Goal: Task Accomplishment & Management: Complete application form

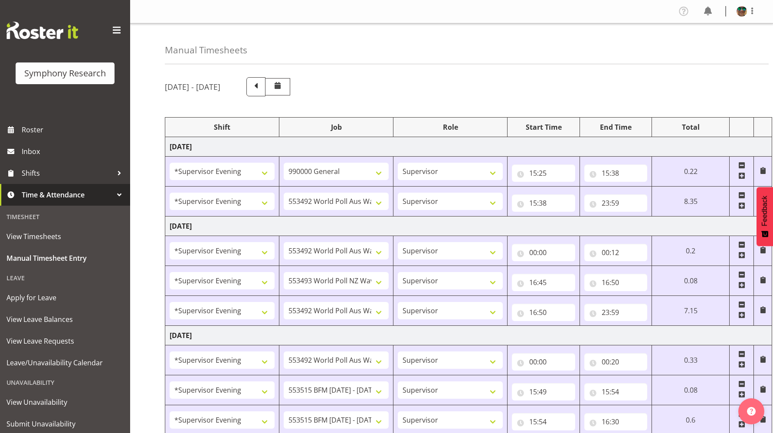
select select "4583"
select select "743"
select select "4583"
select select "10499"
select select "4583"
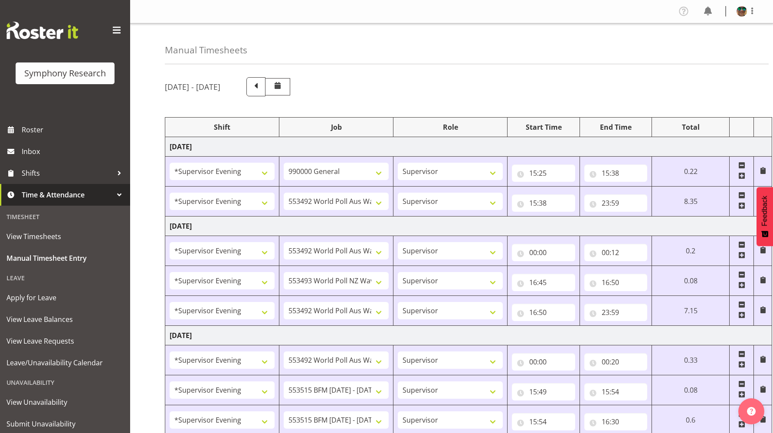
select select "10499"
select select "4583"
select select "10527"
select select "4583"
select select "10499"
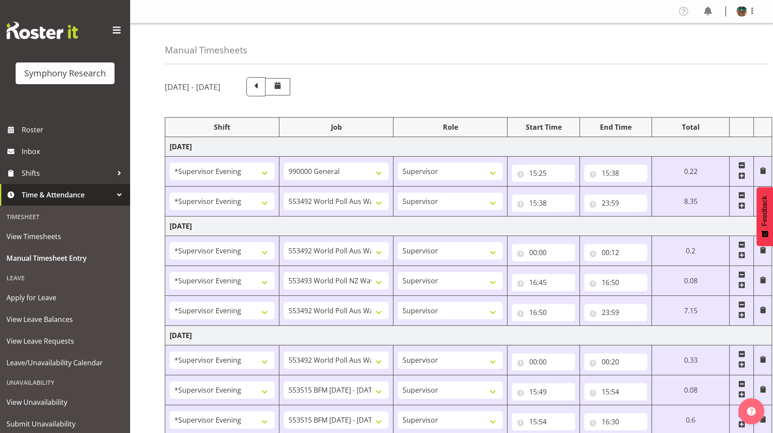
select select "4583"
select select "10499"
select select "4583"
select select "10731"
select select "4583"
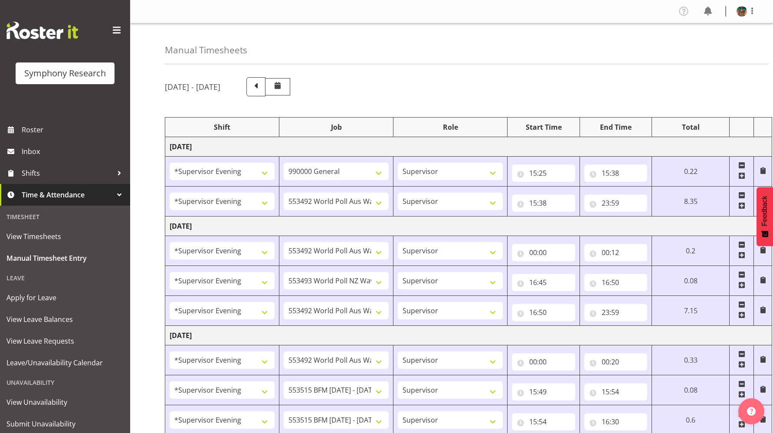
select select "10731"
select select "4583"
select select "9426"
select select "4583"
select select "10633"
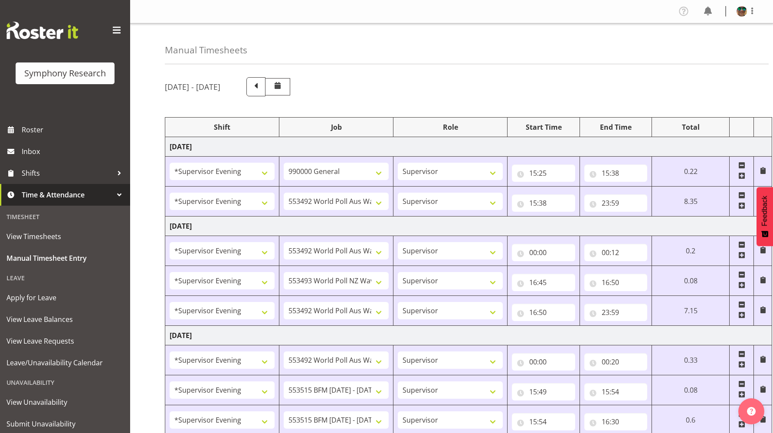
select select "4583"
select select "10730"
select select "4583"
select select "10575"
select select "4583"
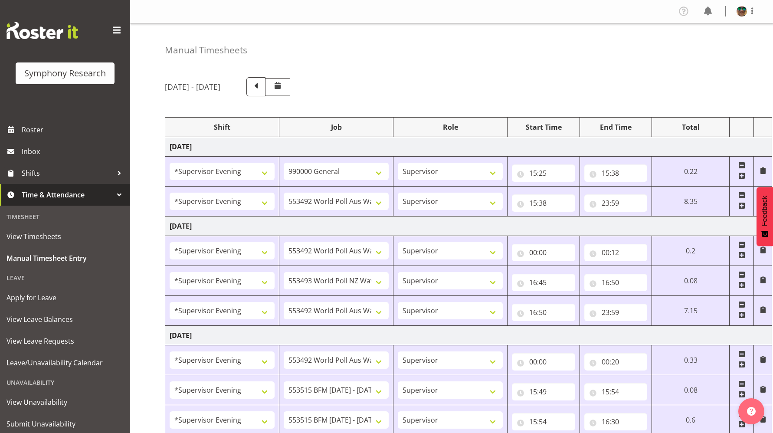
select select "743"
select select "4583"
select select "10731"
select select "4583"
select select "10731"
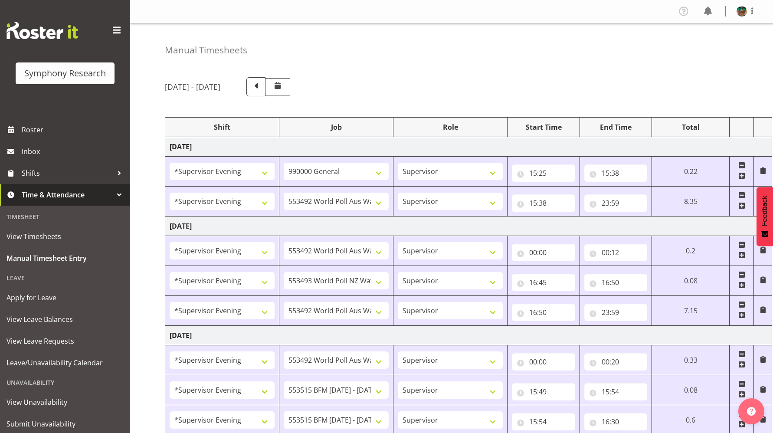
select select "4583"
select select "9426"
select select "4583"
select select "10730"
select select "4583"
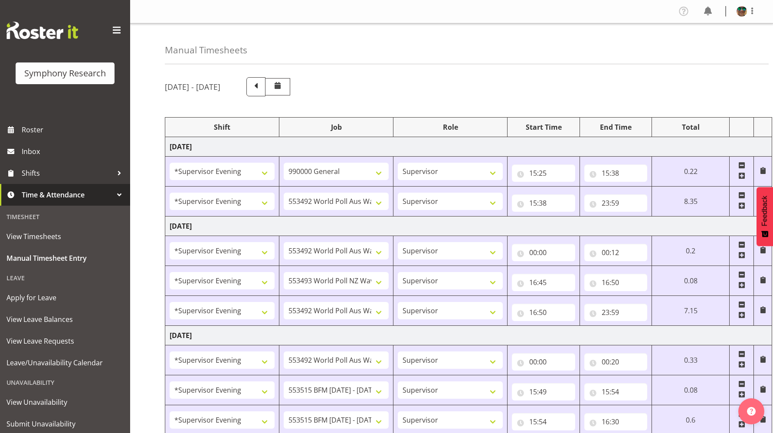
select select "10575"
select select "4583"
select select "9426"
select select "4583"
select select "10731"
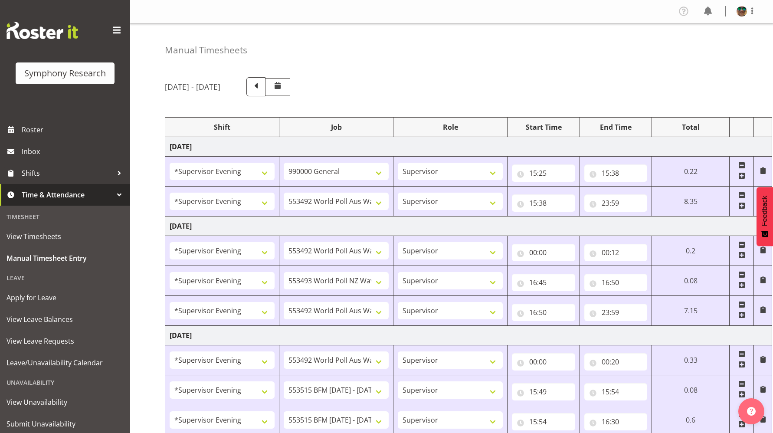
select select "4583"
select select "10731"
select select "4583"
select select "10730"
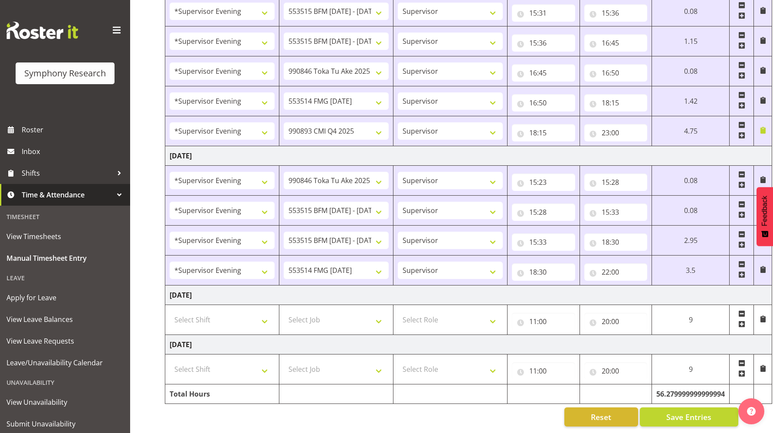
scroll to position [614, 0]
click at [741, 271] on span at bounding box center [742, 274] width 7 height 7
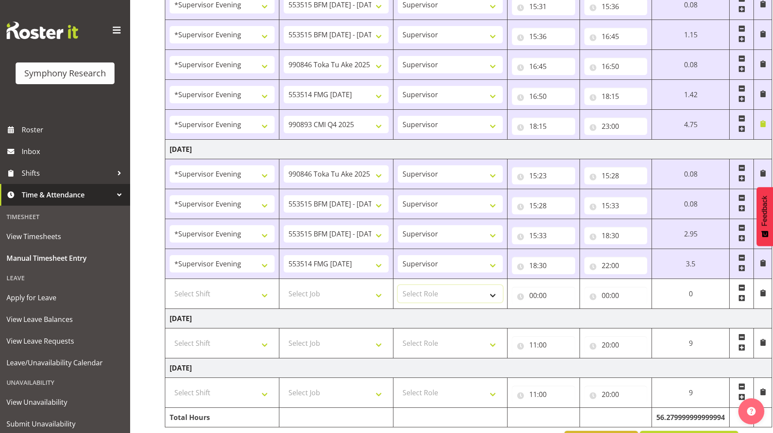
click at [425, 292] on select "Select Role Supervisor Briefing Interviewing" at bounding box center [450, 293] width 105 height 17
select select "45"
click at [398, 285] on select "Select Role Supervisor Briefing Interviewing" at bounding box center [450, 293] width 105 height 17
click at [304, 295] on select "Select Job 550060 IF Admin 553492 World Poll Aus Wave 2 Main 2025 553493 World …" at bounding box center [336, 293] width 105 height 17
select select "9426"
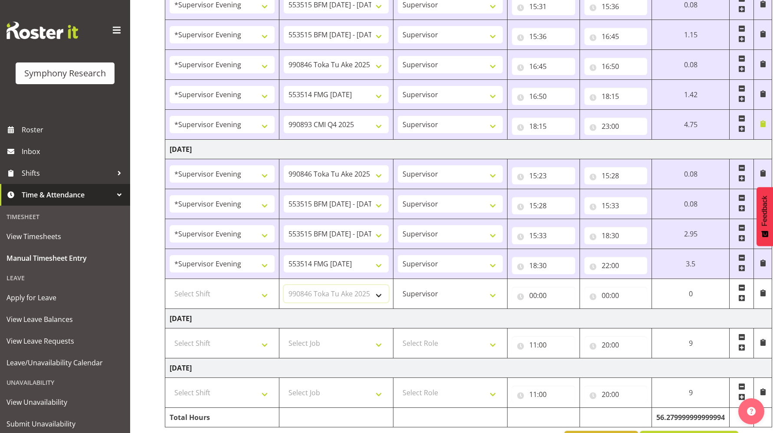
click at [284, 285] on select "Select Job 550060 IF Admin 553492 World Poll Aus Wave 2 Main 2025 553493 World …" at bounding box center [336, 293] width 105 height 17
click at [603, 296] on input "00:00" at bounding box center [616, 295] width 63 height 17
click at [641, 316] on select "00 01 02 03 04 05 06 07 08 09 10 11 12 13 14 15 16 17 18 19 20 21 22 23" at bounding box center [644, 317] width 20 height 17
select select "22"
click at [654, 309] on select "00 01 02 03 04 05 06 07 08 09 10 11 12 13 14 15 16 17 18 19 20 21 22 23" at bounding box center [644, 317] width 20 height 17
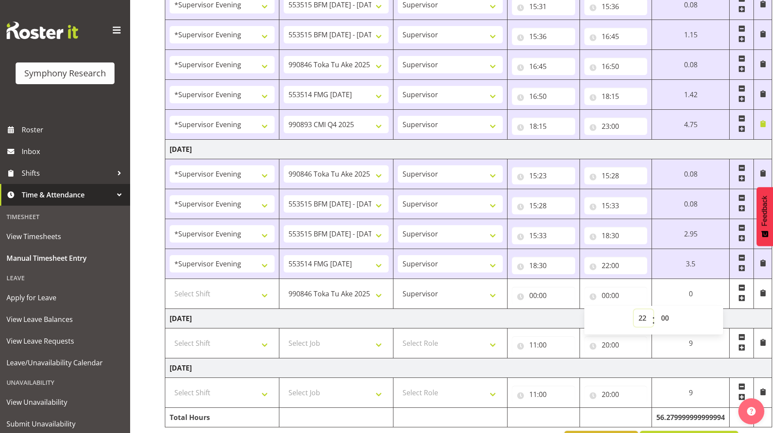
type input "22:00"
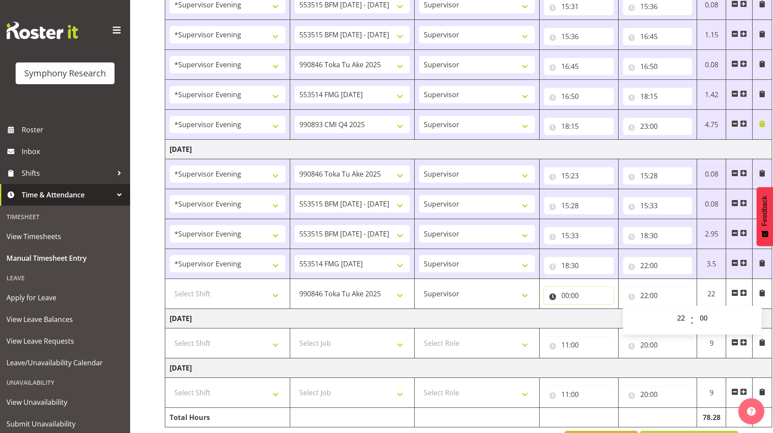
click at [566, 296] on input "00:00" at bounding box center [579, 295] width 70 height 17
drag, startPoint x: 602, startPoint y: 319, endPoint x: 601, endPoint y: 312, distance: 7.9
click at [602, 319] on select "00 01 02 03 04 05 06 07 08 09 10 11 12 13 14 15 16 17 18 19 20 21 22 23" at bounding box center [604, 317] width 20 height 17
select select "20"
click at [594, 309] on select "00 01 02 03 04 05 06 07 08 09 10 11 12 13 14 15 16 17 18 19 20 21 22 23" at bounding box center [604, 317] width 20 height 17
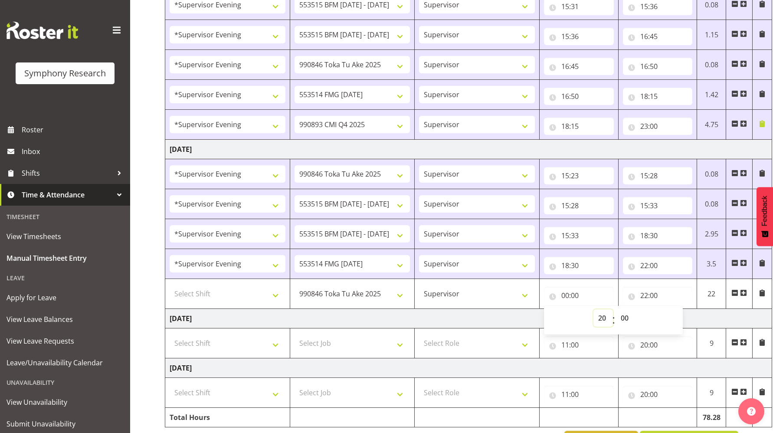
type input "20:00"
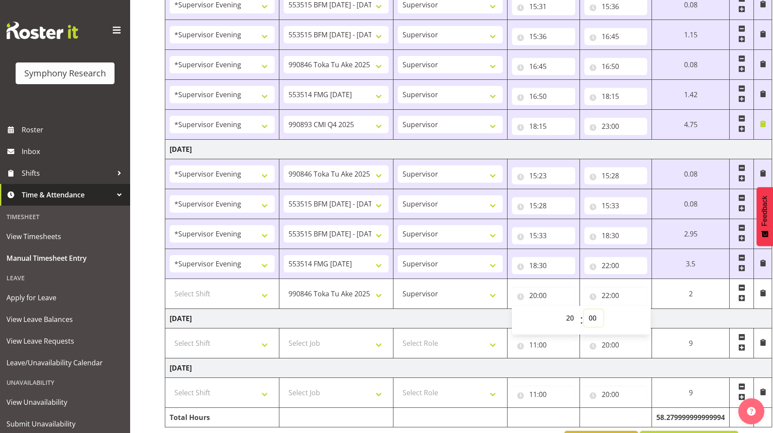
click at [591, 319] on select "00 01 02 03 04 05 06 07 08 09 10 11 12 13 14 15 16 17 18 19 20 21 22 23 24 25 2…" at bounding box center [594, 317] width 20 height 17
click at [532, 299] on input "20:00" at bounding box center [543, 295] width 63 height 17
drag, startPoint x: 568, startPoint y: 319, endPoint x: 567, endPoint y: 311, distance: 7.9
click at [568, 318] on select "00 01 02 03 04 05 06 07 08 09 10 11 12 13 14 15 16 17 18 19 20 21 22 23" at bounding box center [572, 317] width 20 height 17
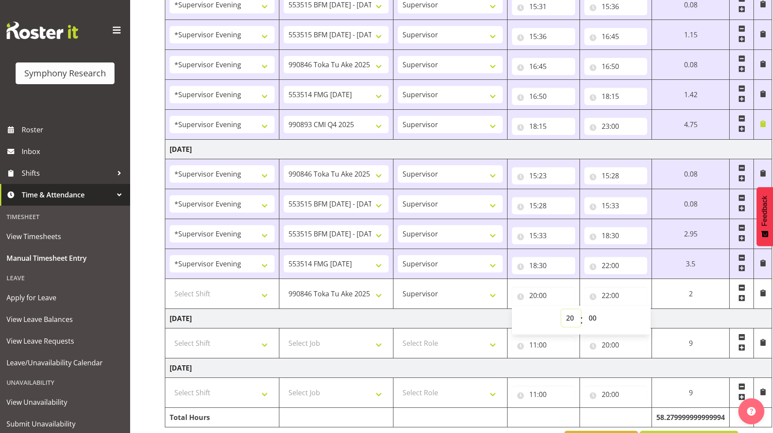
select select "21"
click at [562, 309] on select "00 01 02 03 04 05 06 07 08 09 10 11 12 13 14 15 16 17 18 19 20 21 22 23" at bounding box center [572, 317] width 20 height 17
type input "21:00"
click at [594, 315] on select "00 01 02 03 04 05 06 07 08 09 10 11 12 13 14 15 16 17 18 19 20 21 22 23 24 25 2…" at bounding box center [594, 317] width 20 height 17
select select "30"
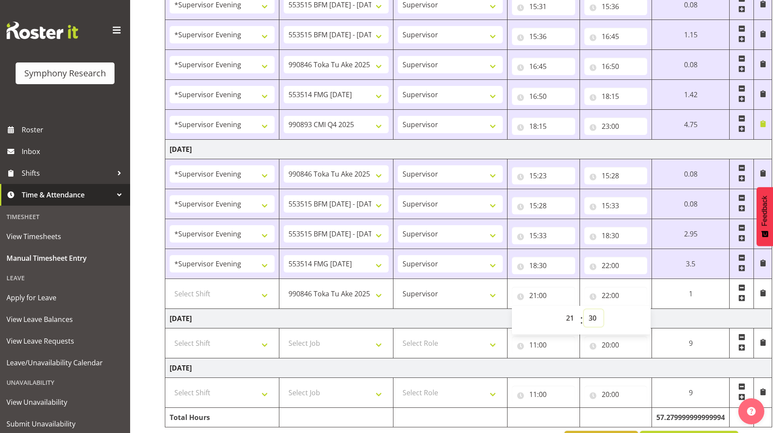
click at [584, 309] on select "00 01 02 03 04 05 06 07 08 09 10 11 12 13 14 15 16 17 18 19 20 21 22 23 24 25 2…" at bounding box center [594, 317] width 20 height 17
type input "21:30"
click at [211, 290] on select "Select Shift !!Weekend Residential (Roster IT Shift Label) *Business 9/10am ~ 4…" at bounding box center [222, 293] width 105 height 17
select select "4583"
click at [170, 285] on select "Select Shift !!Weekend Residential (Roster IT Shift Label) *Business 9/10am ~ 4…" at bounding box center [222, 293] width 105 height 17
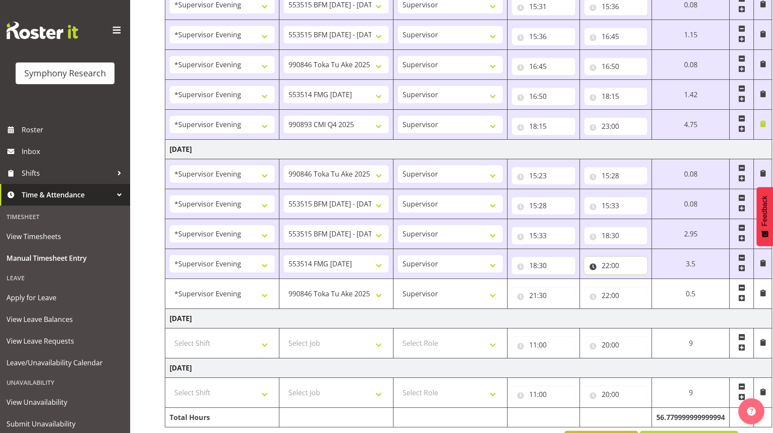
click at [607, 266] on input "22:00" at bounding box center [616, 265] width 63 height 17
click at [640, 288] on select "00 01 02 03 04 05 06 07 08 09 10 11 12 13 14 15 16 17 18 19 20 21 22 23" at bounding box center [644, 287] width 20 height 17
select select "21"
click at [634, 279] on select "00 01 02 03 04 05 06 07 08 09 10 11 12 13 14 15 16 17 18 19 20 21 22 23" at bounding box center [644, 287] width 20 height 17
type input "21:00"
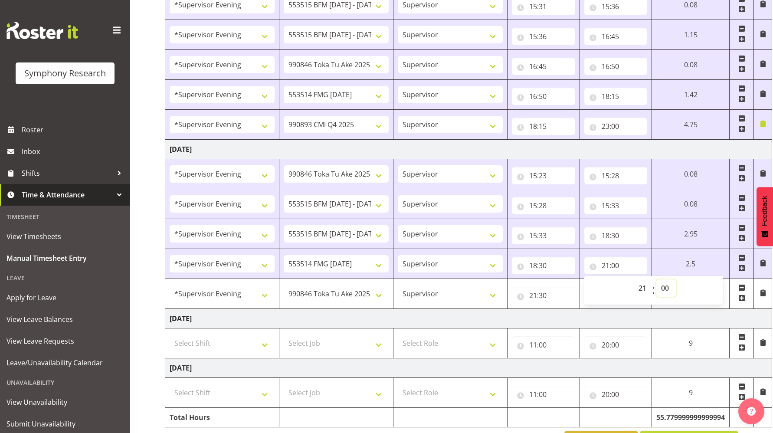
click at [665, 289] on select "00 01 02 03 04 05 06 07 08 09 10 11 12 13 14 15 16 17 18 19 20 21 22 23 24 25 2…" at bounding box center [667, 287] width 20 height 17
select select "30"
click at [657, 279] on select "00 01 02 03 04 05 06 07 08 09 10 11 12 13 14 15 16 17 18 19 20 21 22 23 24 25 2…" at bounding box center [667, 287] width 20 height 17
type input "21:30"
click at [624, 148] on td "[DATE]" at bounding box center [468, 150] width 607 height 20
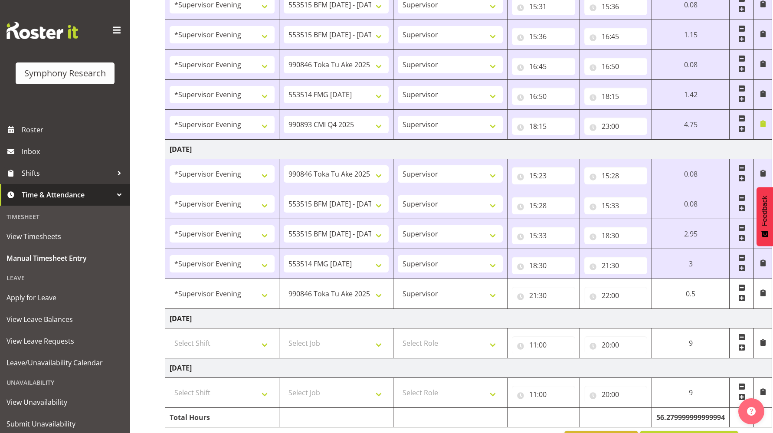
scroll to position [644, 0]
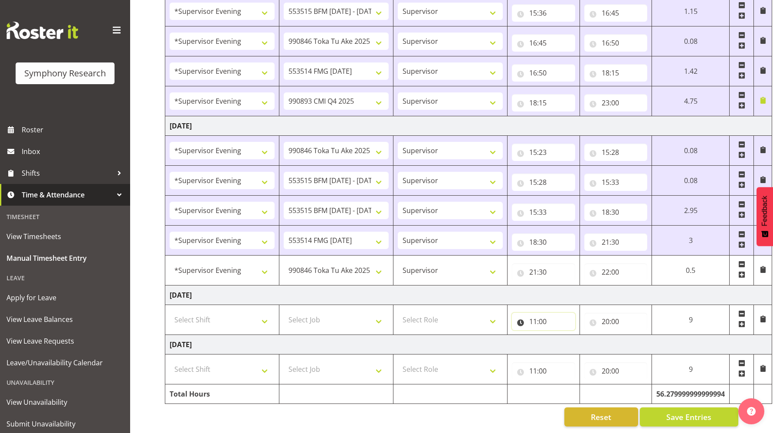
click at [531, 316] on input "11:00" at bounding box center [543, 321] width 63 height 17
click at [568, 335] on select "00 01 02 03 04 05 06 07 08 09 10 11 12 13 14 15 16 17 18 19 20 21 22 23" at bounding box center [572, 343] width 20 height 17
select select "0"
click at [581, 335] on select "00 01 02 03 04 05 06 07 08 09 10 11 12 13 14 15 16 17 18 19 20 21 22 23" at bounding box center [572, 343] width 20 height 17
type input "00:00"
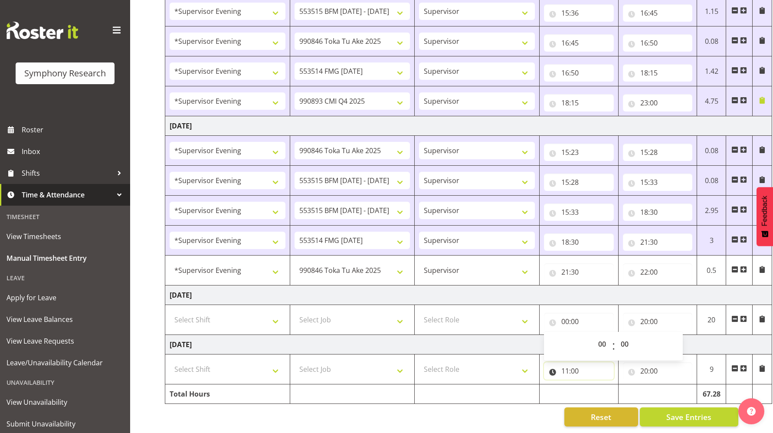
click at [564, 365] on input "11:00" at bounding box center [579, 370] width 70 height 17
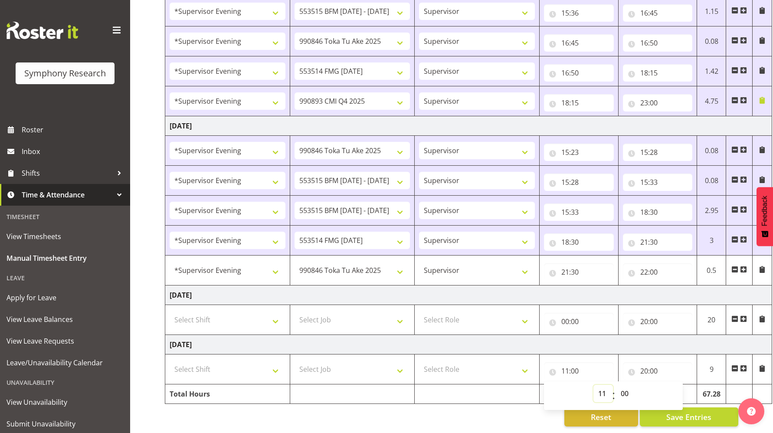
drag, startPoint x: 598, startPoint y: 387, endPoint x: 584, endPoint y: 215, distance: 172.0
click at [598, 387] on select "00 01 02 03 04 05 06 07 08 09 10 11 12 13 14 15 16 17 18 19 20 21 22 23" at bounding box center [604, 393] width 20 height 17
select select "0"
click at [594, 385] on select "00 01 02 03 04 05 06 07 08 09 10 11 12 13 14 15 16 17 18 19 20 21 22 23" at bounding box center [604, 393] width 20 height 17
type input "00:00"
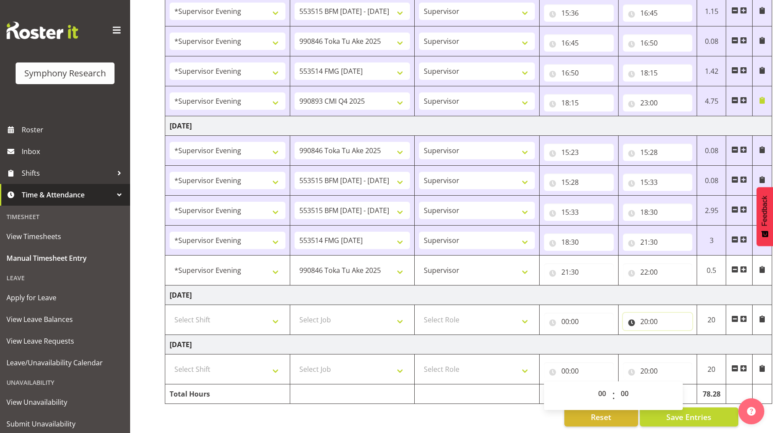
click at [646, 315] on input "20:00" at bounding box center [658, 321] width 70 height 17
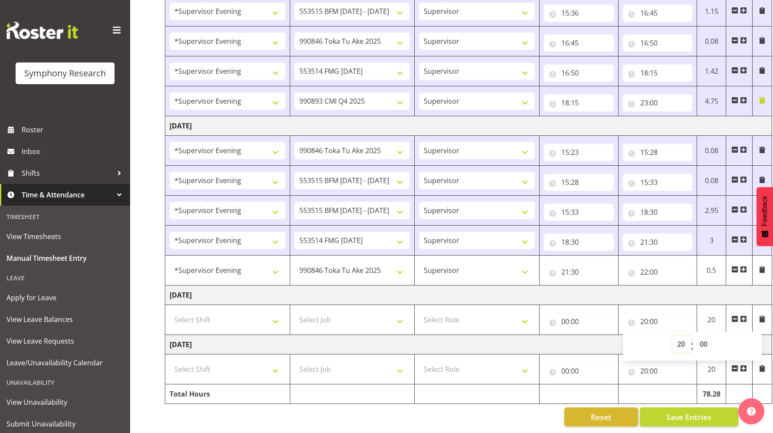
drag, startPoint x: 680, startPoint y: 338, endPoint x: 664, endPoint y: 226, distance: 112.6
click at [680, 337] on select "00 01 02 03 04 05 06 07 08 09 10 11 12 13 14 15 16 17 18 19 20 21 22 23" at bounding box center [683, 343] width 20 height 17
drag, startPoint x: 678, startPoint y: 337, endPoint x: 677, endPoint y: 329, distance: 8.4
click at [678, 337] on select "00 01 02 03 04 05 06 07 08 09 10 11 12 13 14 15 16 17 18 19 20 21 22 23" at bounding box center [683, 343] width 20 height 17
select select "0"
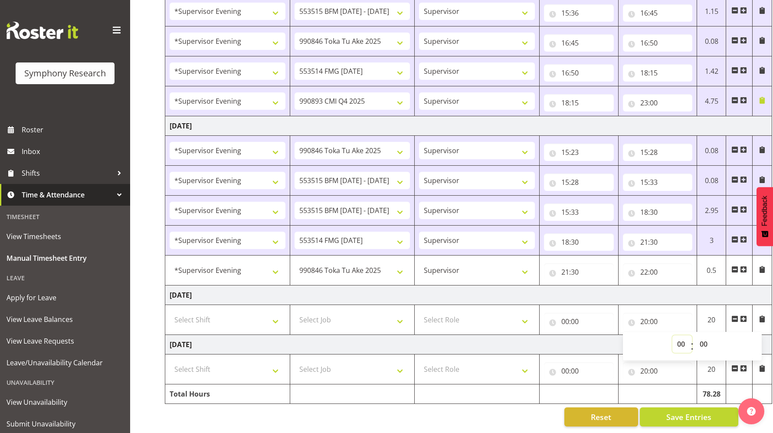
click at [673, 335] on select "00 01 02 03 04 05 06 07 08 09 10 11 12 13 14 15 16 17 18 19 20 21 22 23" at bounding box center [683, 343] width 20 height 17
type input "00:00"
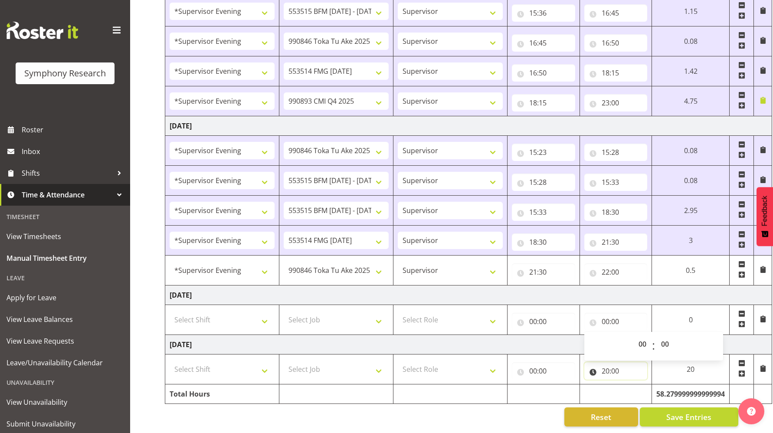
click at [605, 365] on input "20:00" at bounding box center [616, 370] width 63 height 17
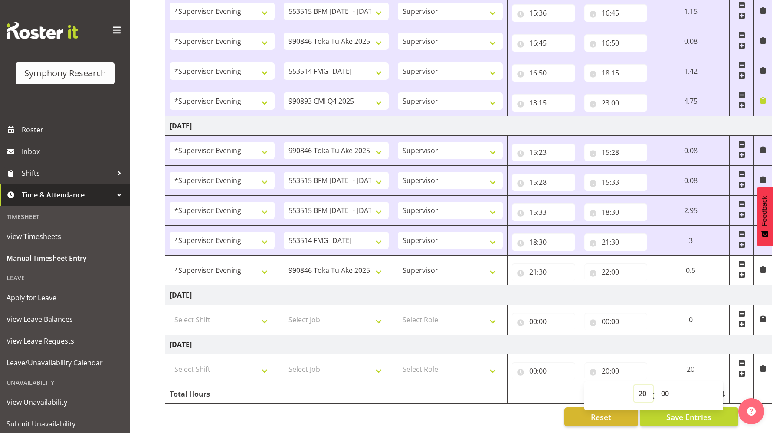
drag, startPoint x: 642, startPoint y: 387, endPoint x: 641, endPoint y: 379, distance: 7.9
click at [642, 387] on select "00 01 02 03 04 05 06 07 08 09 10 11 12 13 14 15 16 17 18 19 20 21 22 23" at bounding box center [644, 393] width 20 height 17
select select "0"
click at [634, 385] on select "00 01 02 03 04 05 06 07 08 09 10 11 12 13 14 15 16 17 18 19 20 21 22 23" at bounding box center [644, 393] width 20 height 17
type input "00:00"
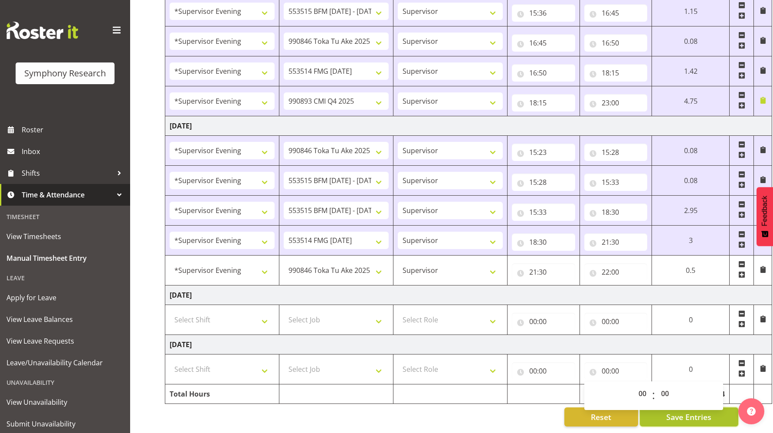
click at [671, 417] on button "Save Entries" at bounding box center [689, 416] width 99 height 19
